Goal: Communication & Community: Participate in discussion

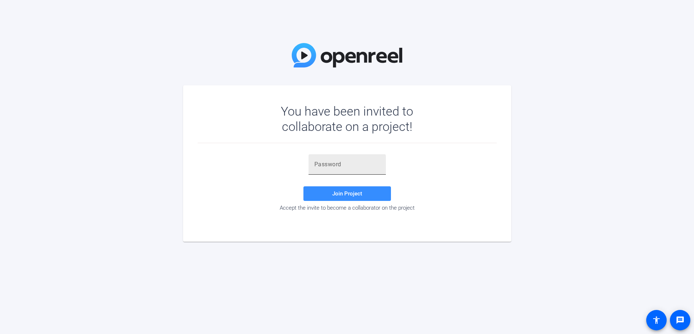
click at [347, 160] on input "text" at bounding box center [347, 164] width 66 height 9
click at [331, 162] on input "text" at bounding box center [347, 164] width 66 height 9
paste input "FGUZNo"
type input "FGUZNo"
click at [346, 191] on span "Join Project" at bounding box center [347, 193] width 30 height 7
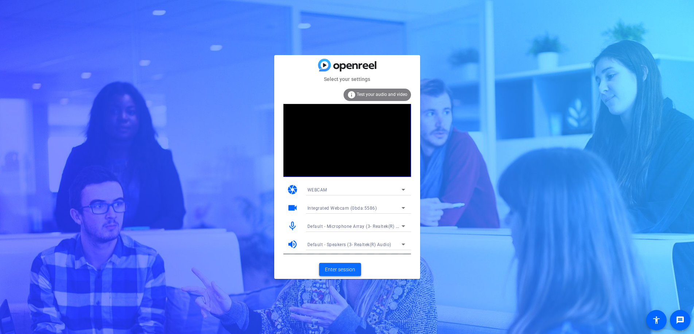
click at [351, 270] on span "Enter session" at bounding box center [340, 270] width 30 height 8
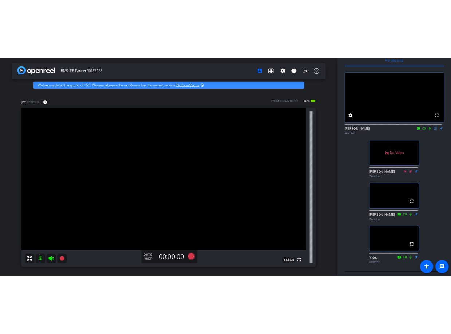
scroll to position [53, 0]
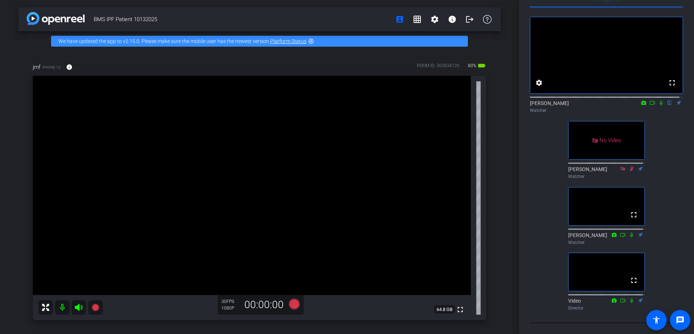
click at [551, 260] on div "fullscreen settings [PERSON_NAME] flip Watcher No Video [PERSON_NAME] Watcher f…" at bounding box center [606, 161] width 153 height 306
click at [665, 185] on div "fullscreen settings [PERSON_NAME] flip Watcher No Video [PERSON_NAME] Watcher f…" at bounding box center [606, 161] width 153 height 306
click at [21, 210] on div "jmf iPhone 13 info ROOM ID: 365834720 80% battery_std fullscreen 64.8 GB 30 FPS…" at bounding box center [259, 189] width 482 height 276
click at [13, 179] on div "BMS IPF Patient 10132025 account_box grid_on settings info logout We have updat…" at bounding box center [259, 167] width 519 height 334
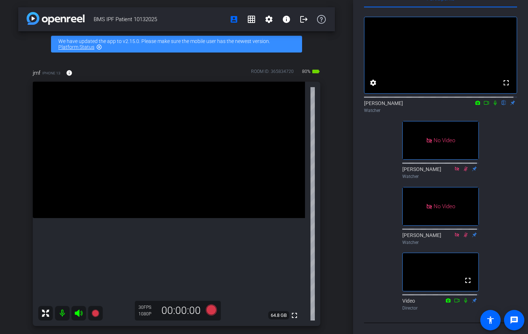
click at [484, 100] on icon at bounding box center [487, 102] width 6 height 5
click at [377, 299] on div "No Video [PERSON_NAME] Watcher No Video [PERSON_NAME] Watcher No Video [PERSON_…" at bounding box center [440, 161] width 153 height 306
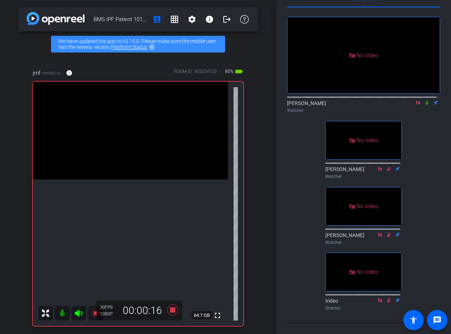
click at [424, 100] on icon at bounding box center [427, 102] width 6 height 5
click at [426, 101] on icon at bounding box center [428, 103] width 4 height 5
click at [424, 100] on icon at bounding box center [427, 102] width 6 height 5
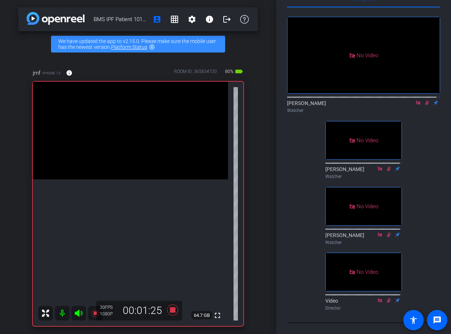
click at [426, 101] on icon at bounding box center [428, 103] width 4 height 5
click at [424, 100] on icon at bounding box center [427, 102] width 6 height 5
click at [426, 101] on icon at bounding box center [428, 103] width 4 height 5
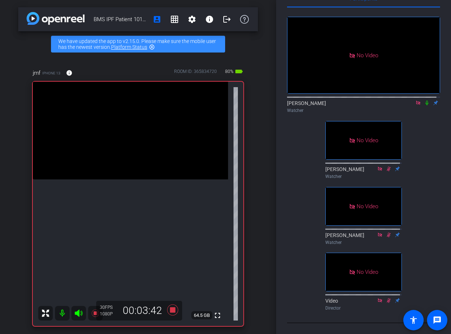
click at [424, 100] on icon at bounding box center [427, 102] width 6 height 5
click at [426, 101] on icon at bounding box center [427, 103] width 3 height 5
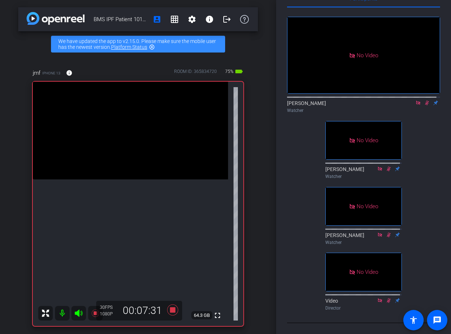
click at [424, 100] on icon at bounding box center [427, 102] width 6 height 5
click at [426, 101] on icon at bounding box center [428, 103] width 4 height 5
click at [424, 100] on icon at bounding box center [427, 102] width 6 height 5
click at [426, 101] on icon at bounding box center [428, 103] width 4 height 5
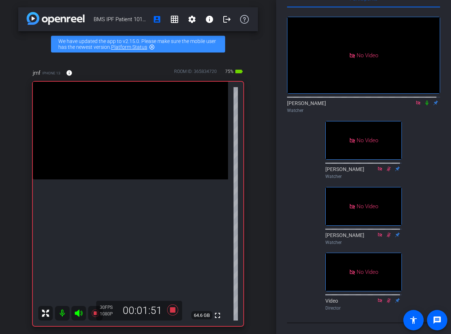
click at [426, 101] on icon at bounding box center [427, 103] width 3 height 5
click at [424, 100] on icon at bounding box center [427, 102] width 6 height 5
click at [426, 101] on icon at bounding box center [428, 103] width 4 height 5
click at [424, 100] on icon at bounding box center [427, 102] width 6 height 5
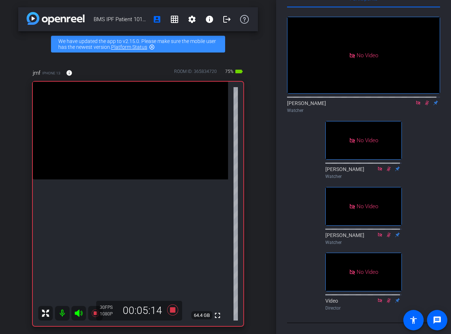
click at [424, 100] on icon at bounding box center [427, 102] width 6 height 5
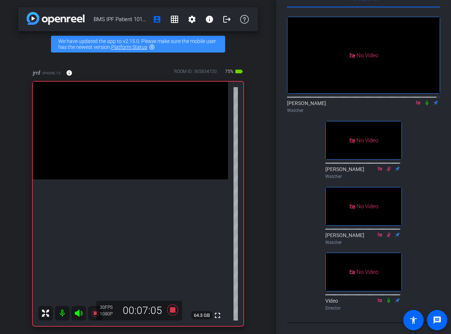
click at [426, 100] on icon at bounding box center [427, 102] width 6 height 5
click at [424, 100] on icon at bounding box center [427, 102] width 6 height 5
click at [426, 101] on icon at bounding box center [428, 103] width 4 height 5
click at [426, 101] on icon at bounding box center [427, 103] width 3 height 5
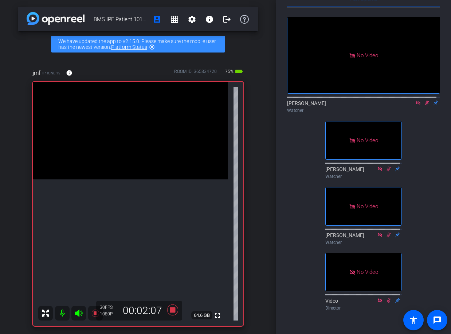
click at [424, 100] on icon at bounding box center [427, 102] width 6 height 5
click at [425, 100] on icon at bounding box center [427, 102] width 6 height 5
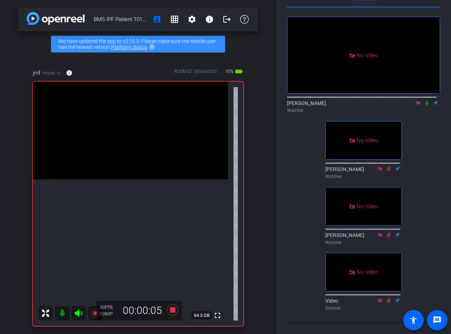
click at [424, 100] on icon at bounding box center [427, 102] width 6 height 5
click at [425, 100] on icon at bounding box center [427, 102] width 6 height 5
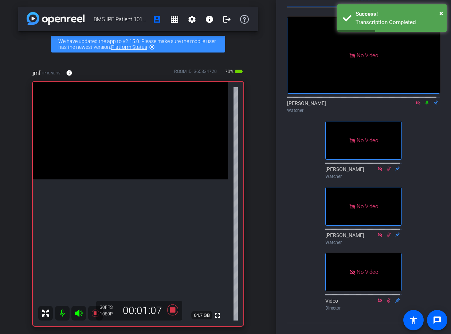
click at [425, 100] on icon at bounding box center [427, 102] width 6 height 5
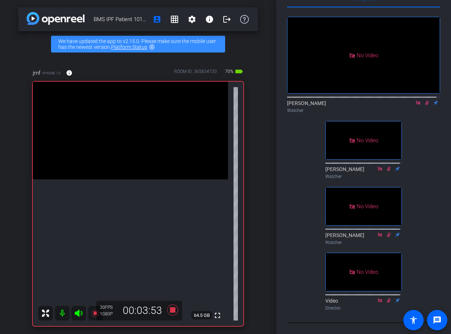
click at [426, 101] on icon at bounding box center [428, 103] width 4 height 5
click at [424, 100] on icon at bounding box center [427, 102] width 6 height 5
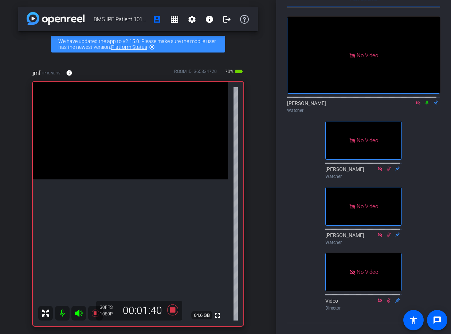
click at [426, 101] on icon at bounding box center [427, 103] width 3 height 5
click at [426, 101] on icon at bounding box center [428, 103] width 4 height 5
click at [426, 101] on icon at bounding box center [427, 103] width 3 height 5
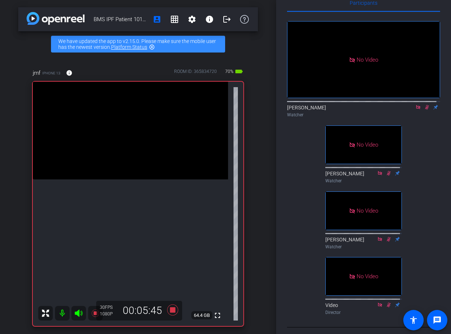
click at [423, 80] on div "No Video [PERSON_NAME] Watcher" at bounding box center [363, 70] width 153 height 99
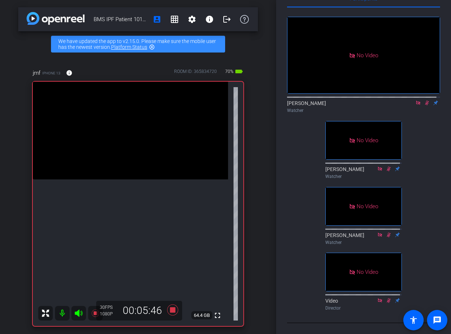
click at [426, 101] on icon at bounding box center [428, 103] width 4 height 5
click at [424, 100] on icon at bounding box center [427, 102] width 6 height 5
click at [426, 101] on icon at bounding box center [428, 103] width 4 height 5
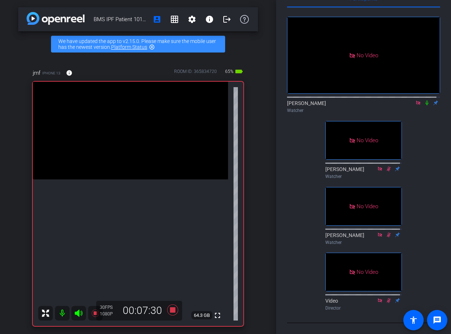
click at [424, 100] on icon at bounding box center [427, 102] width 6 height 5
click at [426, 101] on icon at bounding box center [428, 103] width 4 height 5
click at [342, 100] on div "[PERSON_NAME] Watcher" at bounding box center [363, 107] width 153 height 14
click at [424, 100] on icon at bounding box center [427, 102] width 6 height 5
click at [426, 101] on icon at bounding box center [428, 103] width 4 height 5
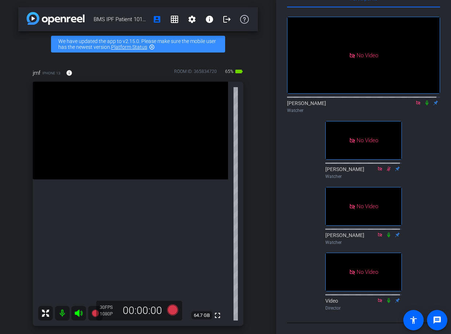
click at [302, 263] on div "No Video [PERSON_NAME] Watcher No Video [PERSON_NAME] Watcher No Video [PERSON_…" at bounding box center [363, 161] width 153 height 306
